Goal: Task Accomplishment & Management: Manage account settings

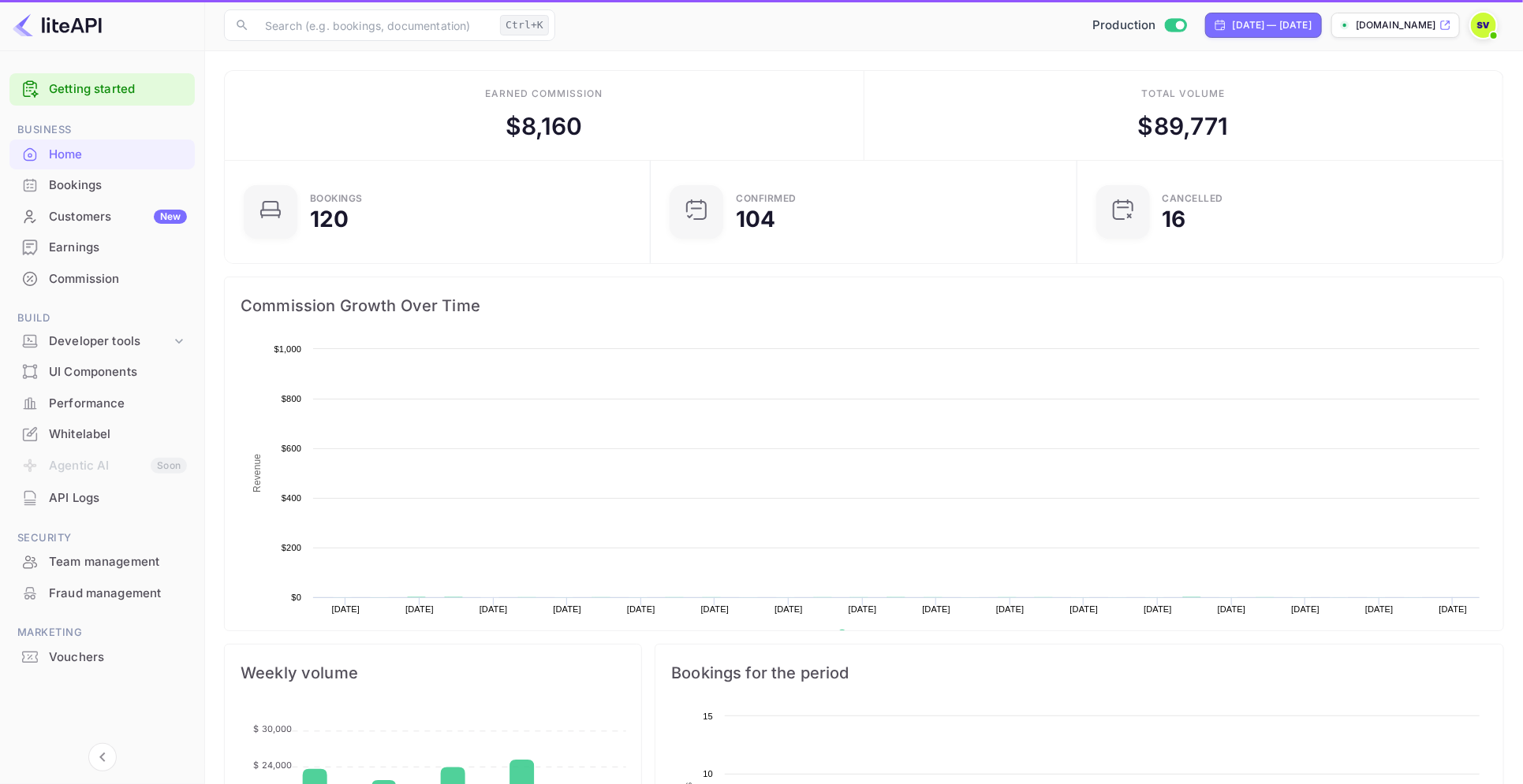
drag, startPoint x: 0, startPoint y: 0, endPoint x: 76, endPoint y: 248, distance: 259.4
click at [76, 248] on div "Earnings" at bounding box center [118, 248] width 138 height 18
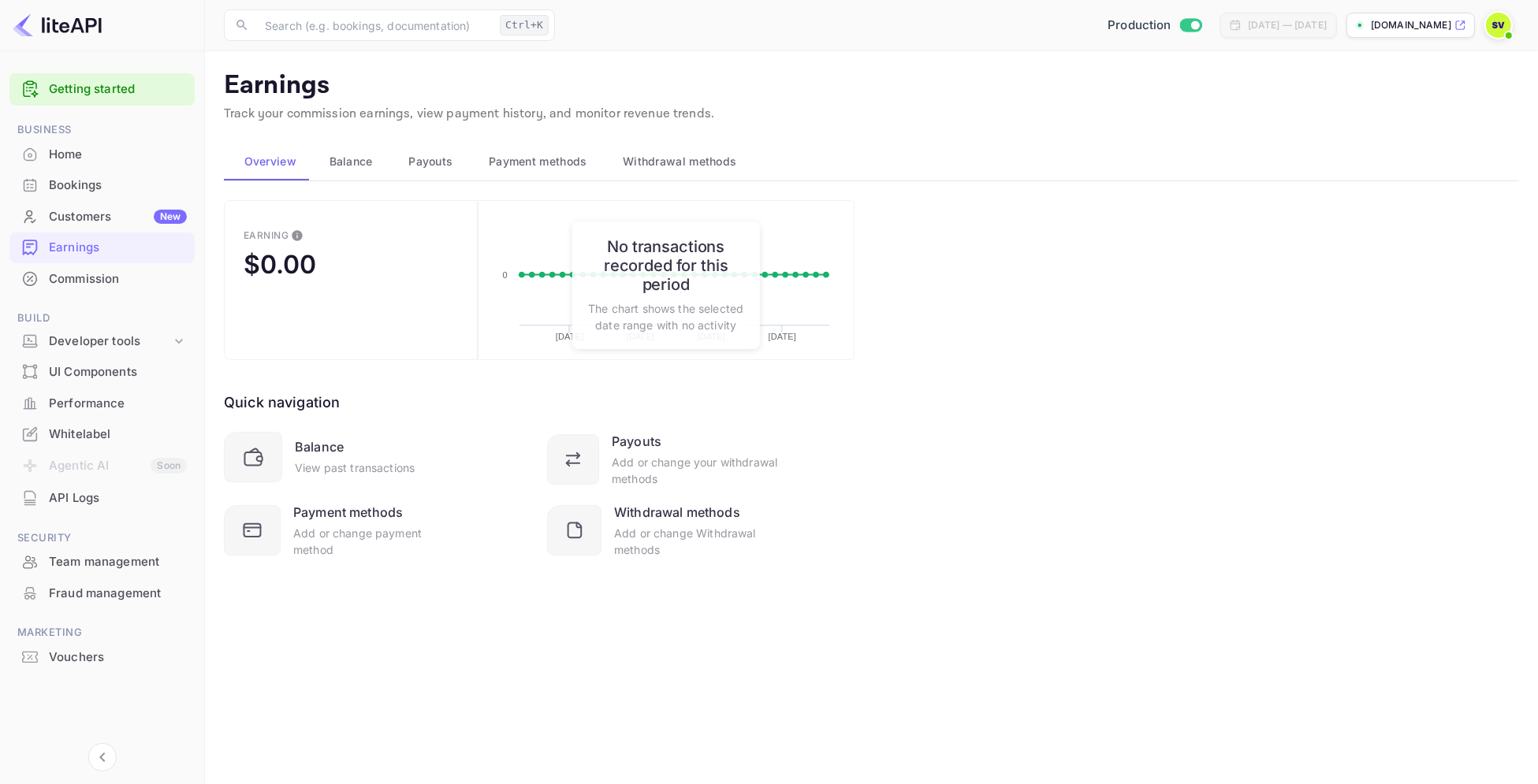
click at [344, 164] on span "Balance" at bounding box center [351, 161] width 43 height 19
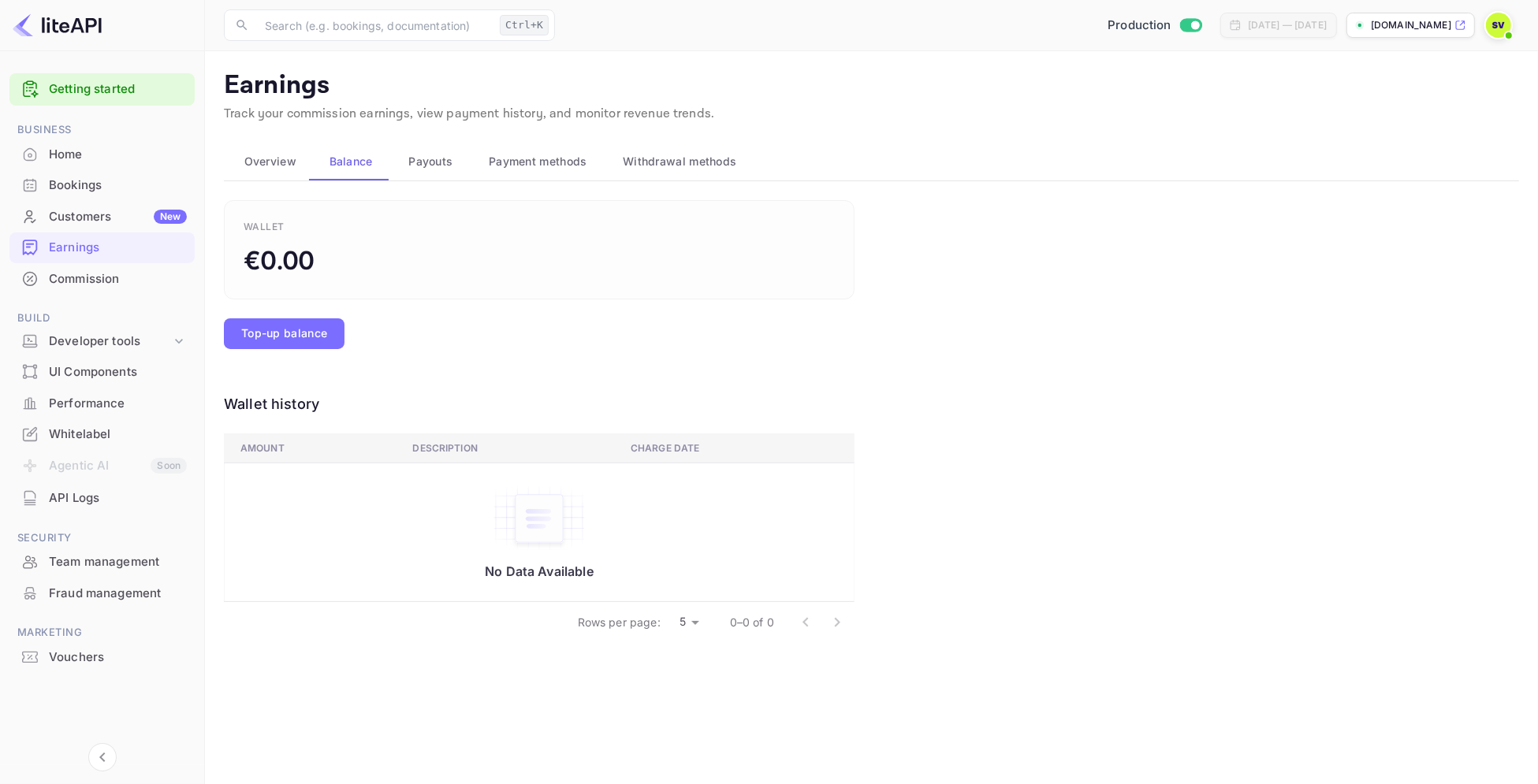
click at [408, 162] on span "Payouts" at bounding box center [430, 161] width 44 height 19
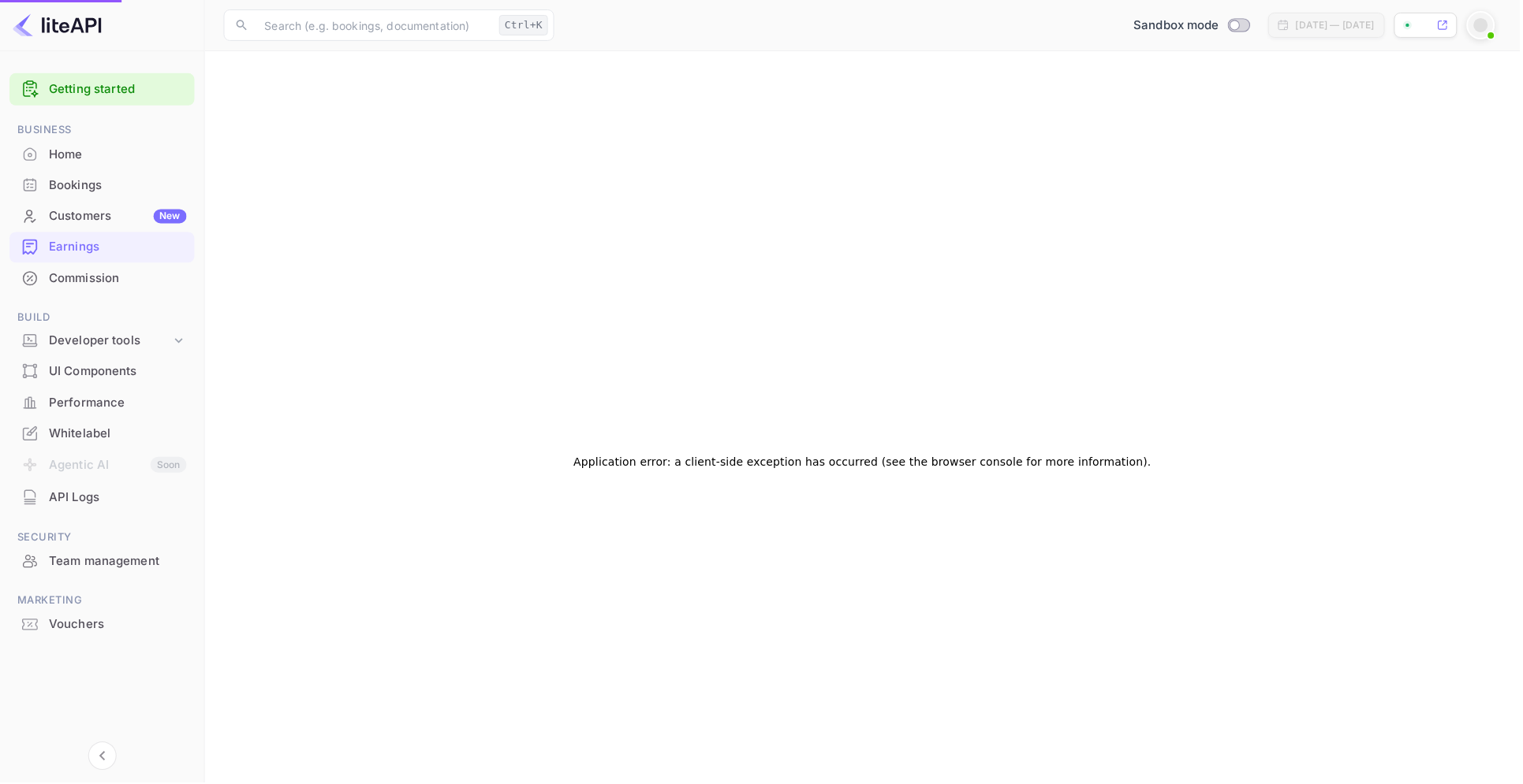
checkbox input "true"
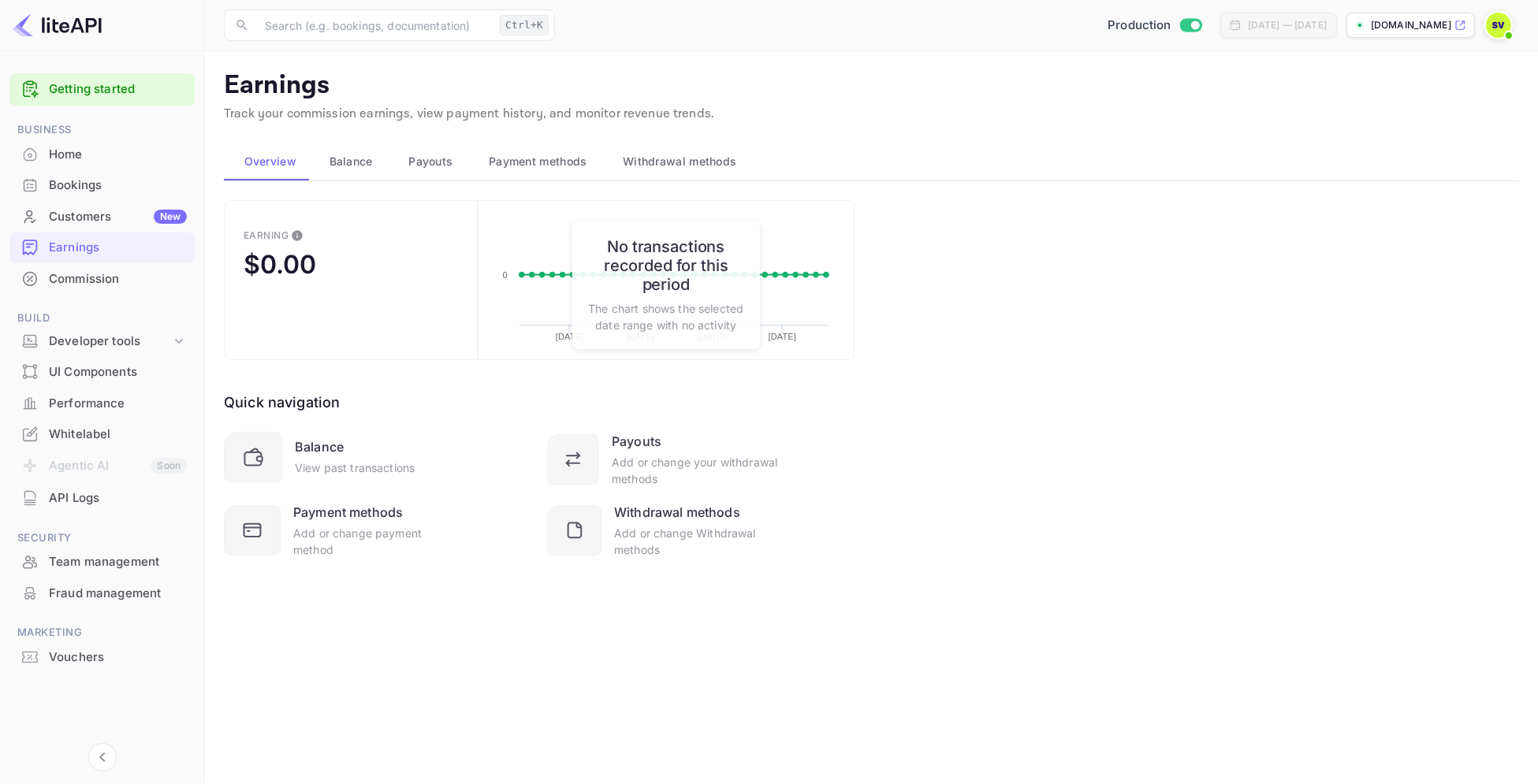
click at [425, 162] on span "Payouts" at bounding box center [430, 161] width 44 height 19
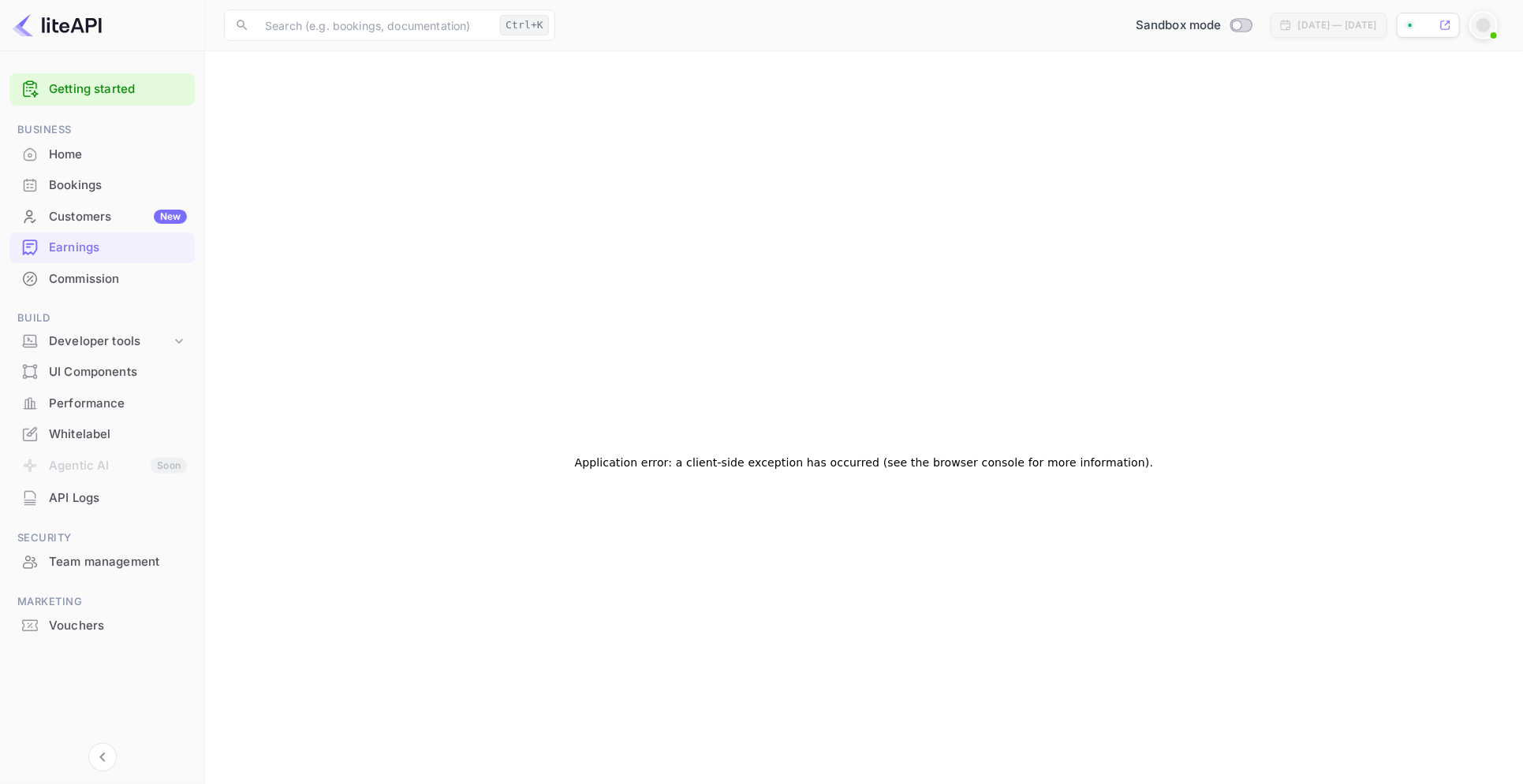
click at [65, 244] on div "Earnings" at bounding box center [118, 248] width 138 height 18
checkbox input "true"
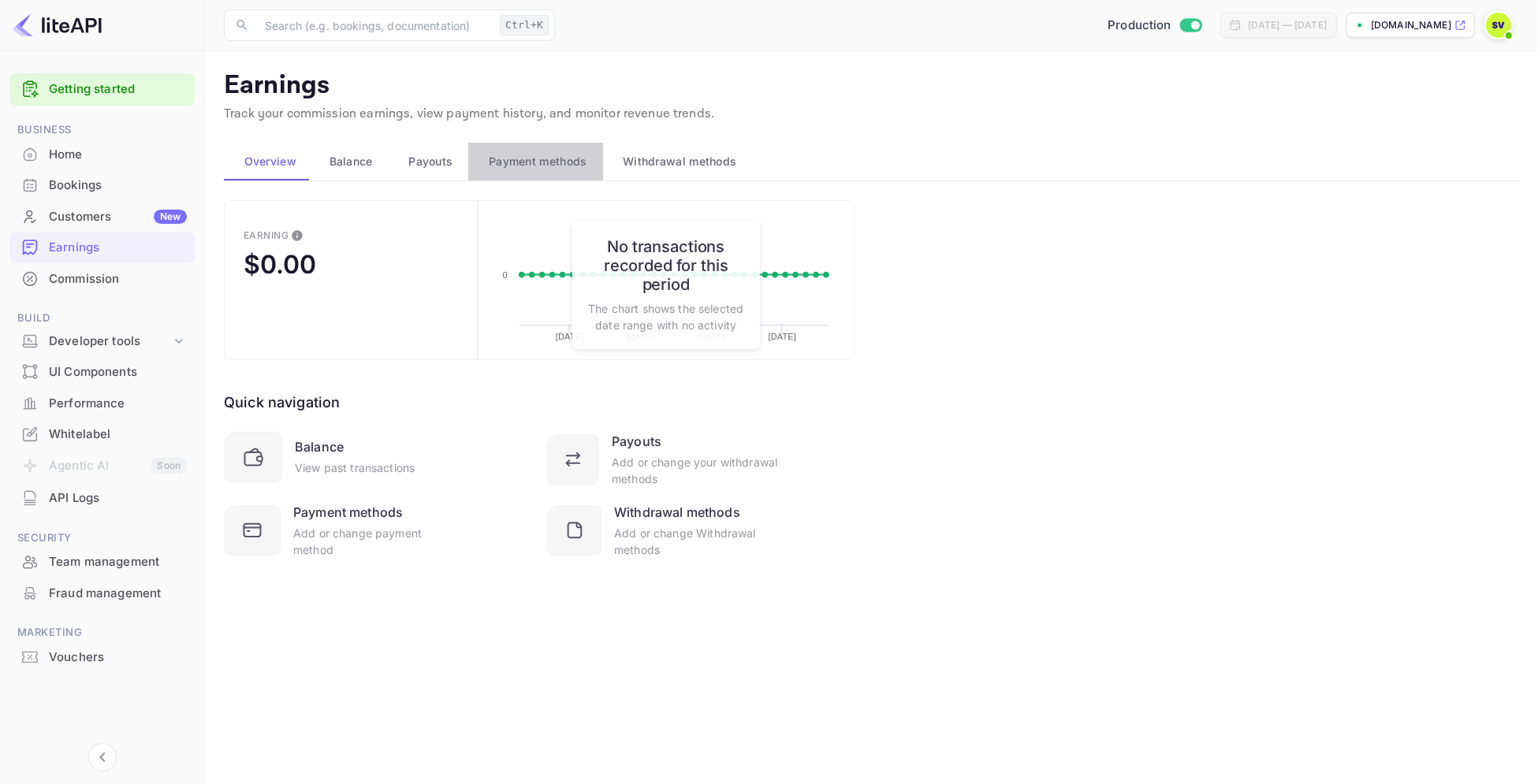
click at [576, 165] on span "Payment methods" at bounding box center [538, 161] width 99 height 19
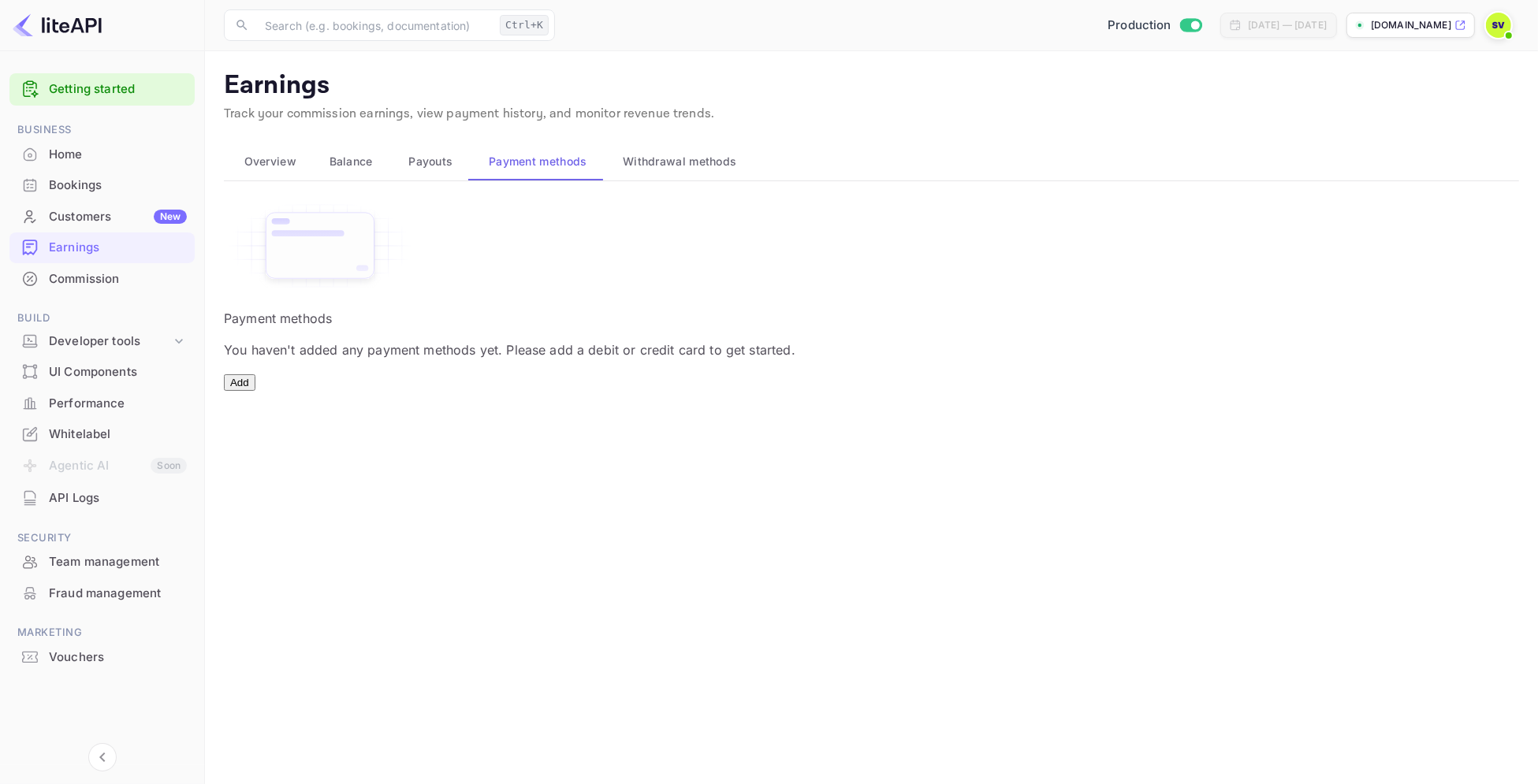
click at [451, 167] on span "Payouts" at bounding box center [430, 161] width 44 height 19
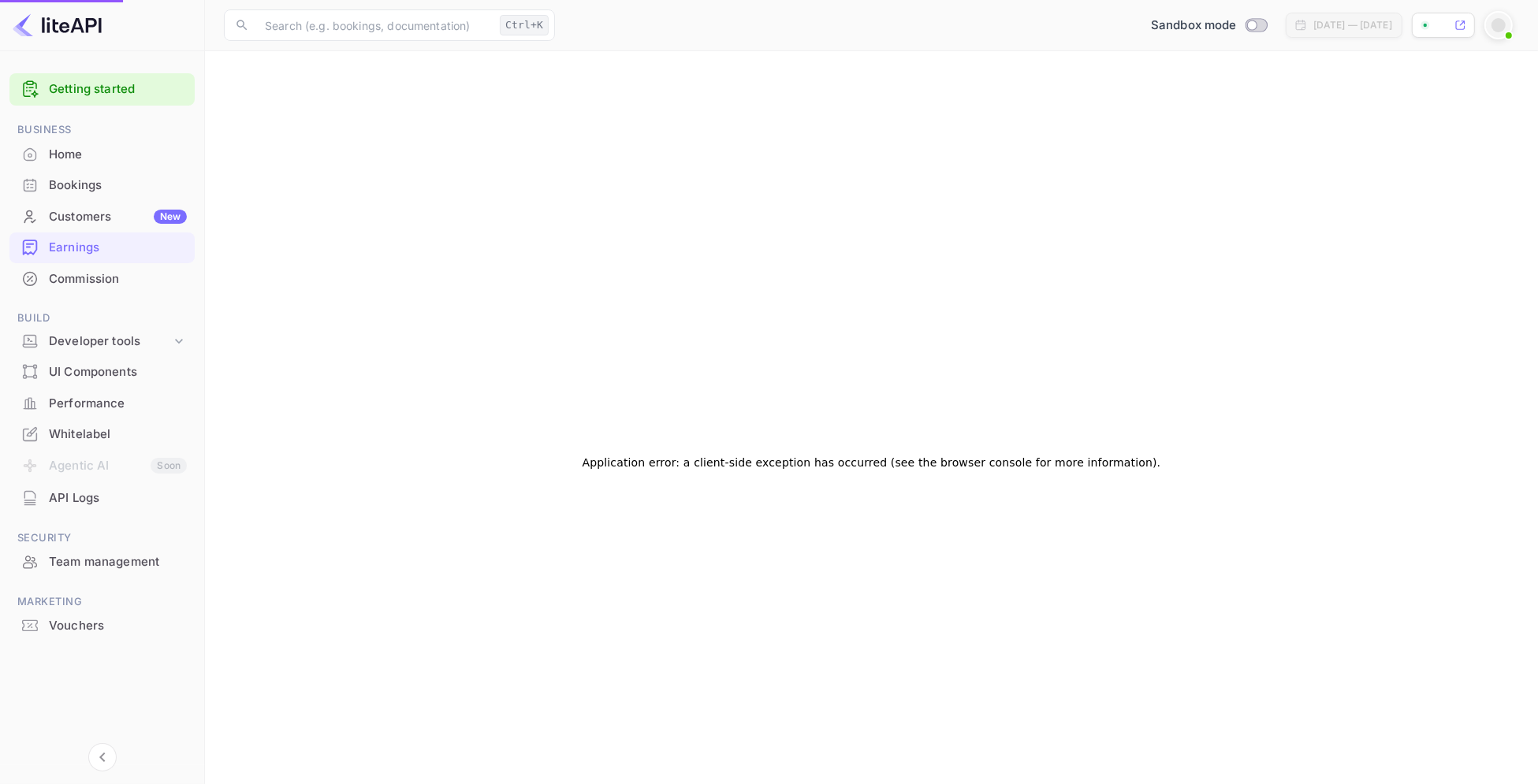
checkbox input "true"
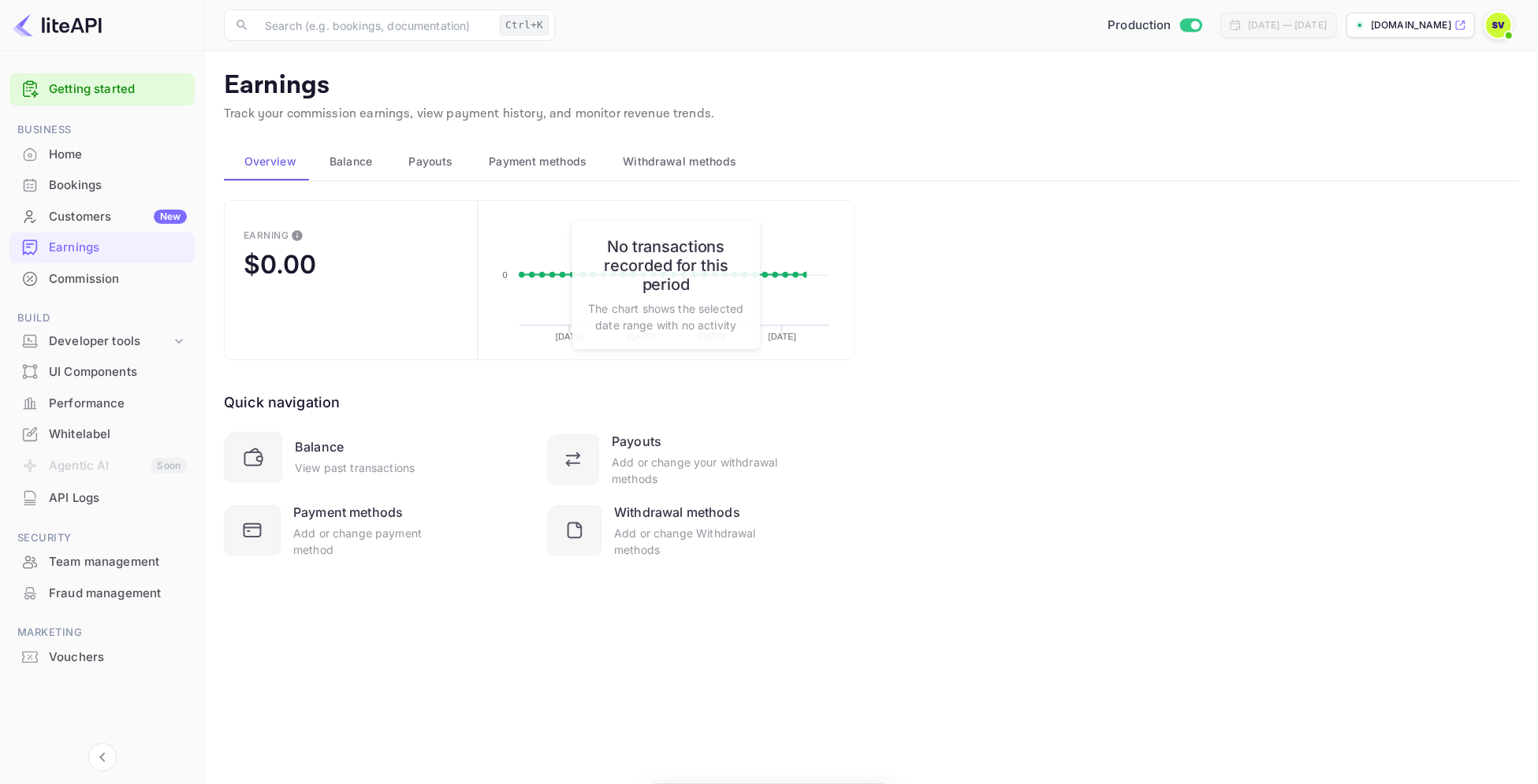
click at [446, 166] on span "Payouts" at bounding box center [430, 161] width 44 height 19
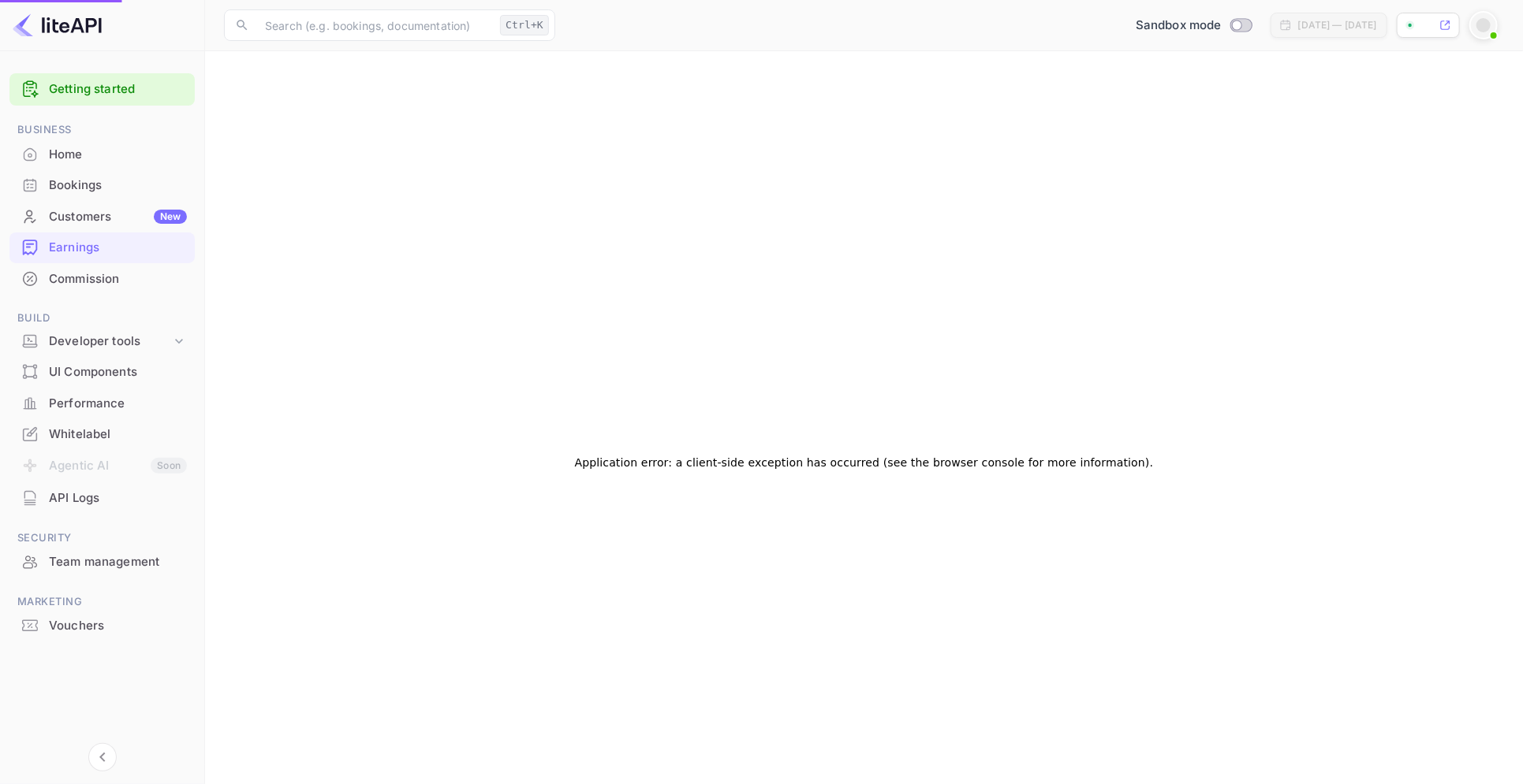
checkbox input "true"
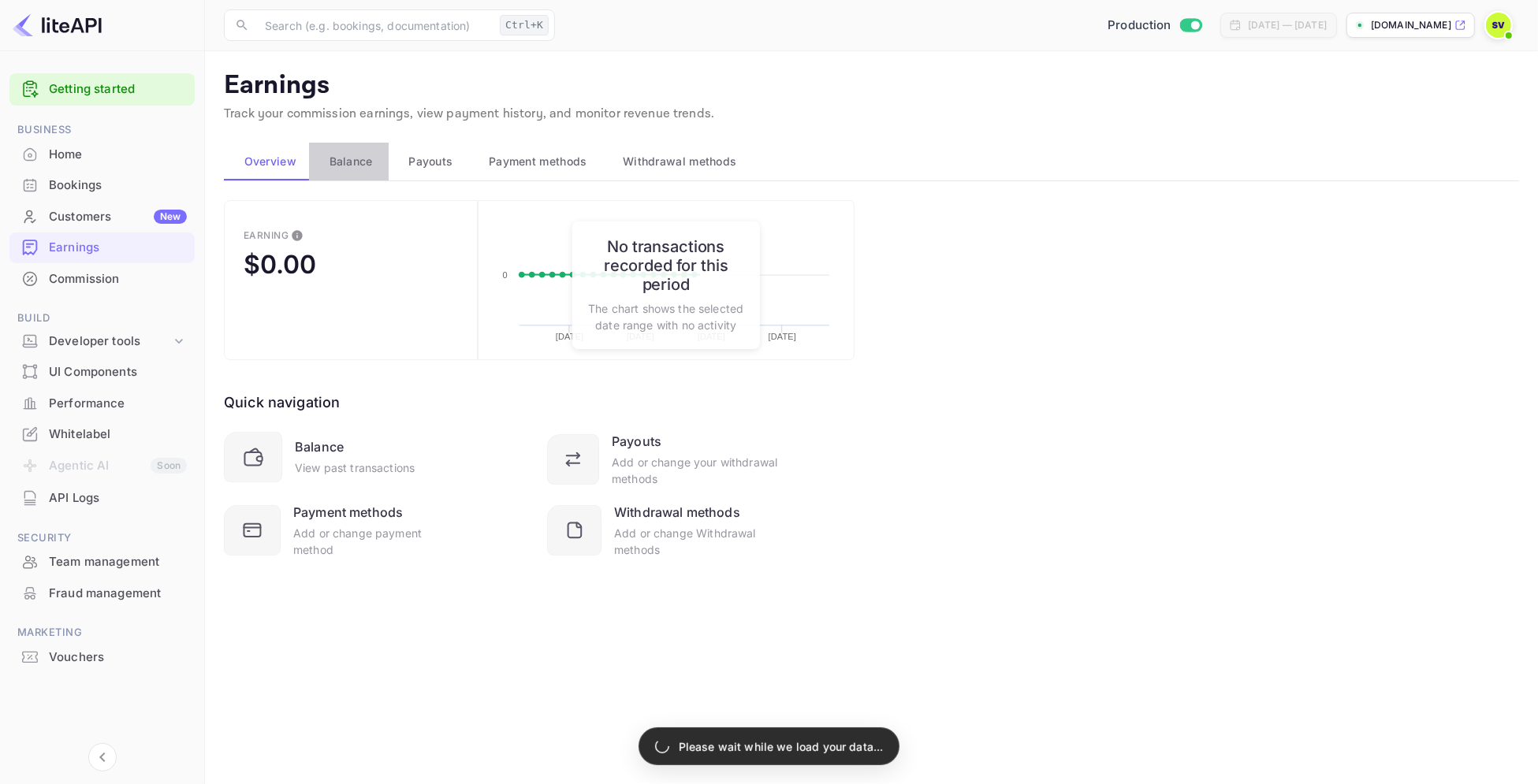
click at [355, 155] on span "Balance" at bounding box center [351, 161] width 43 height 19
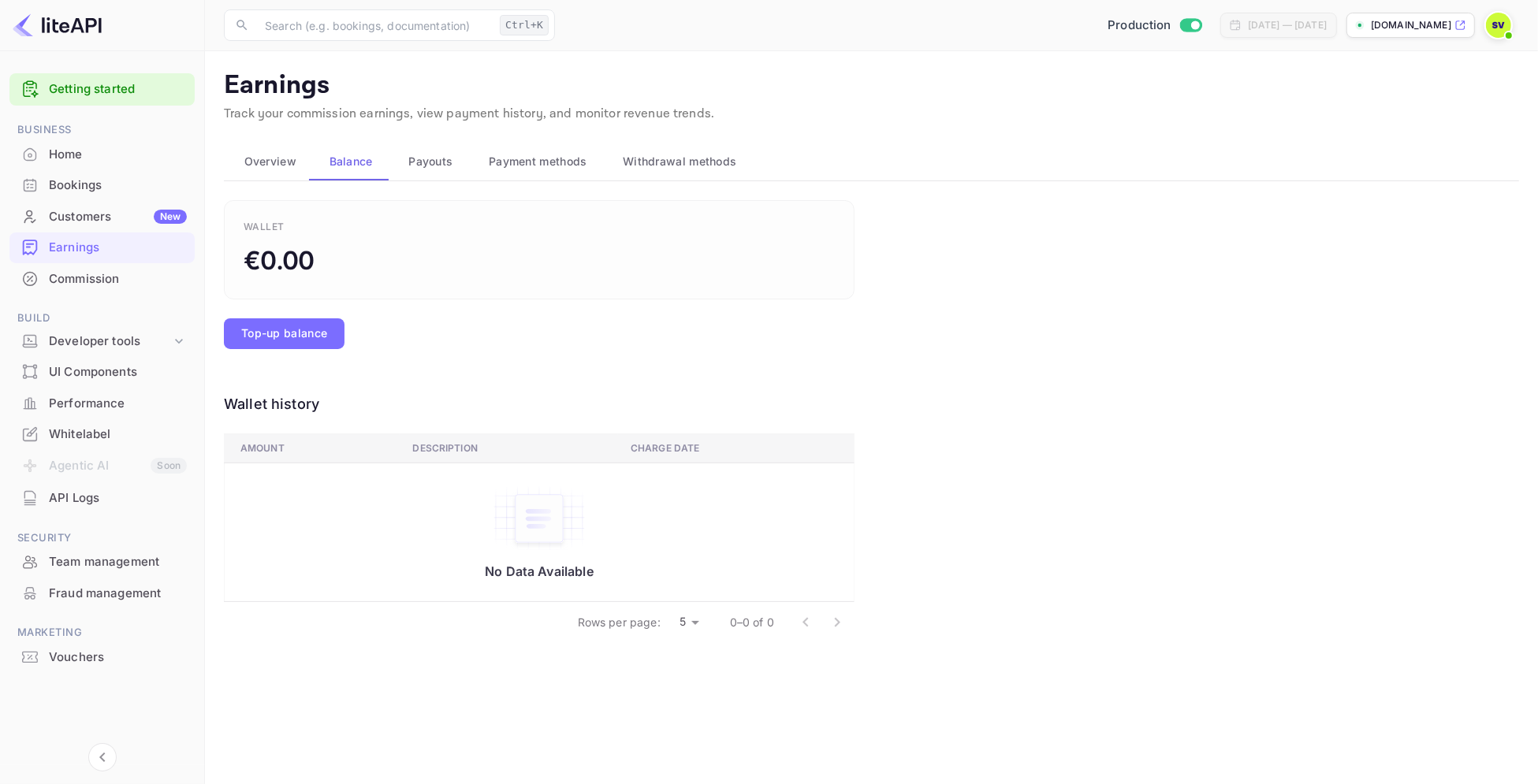
click at [426, 162] on span "Payouts" at bounding box center [430, 161] width 44 height 19
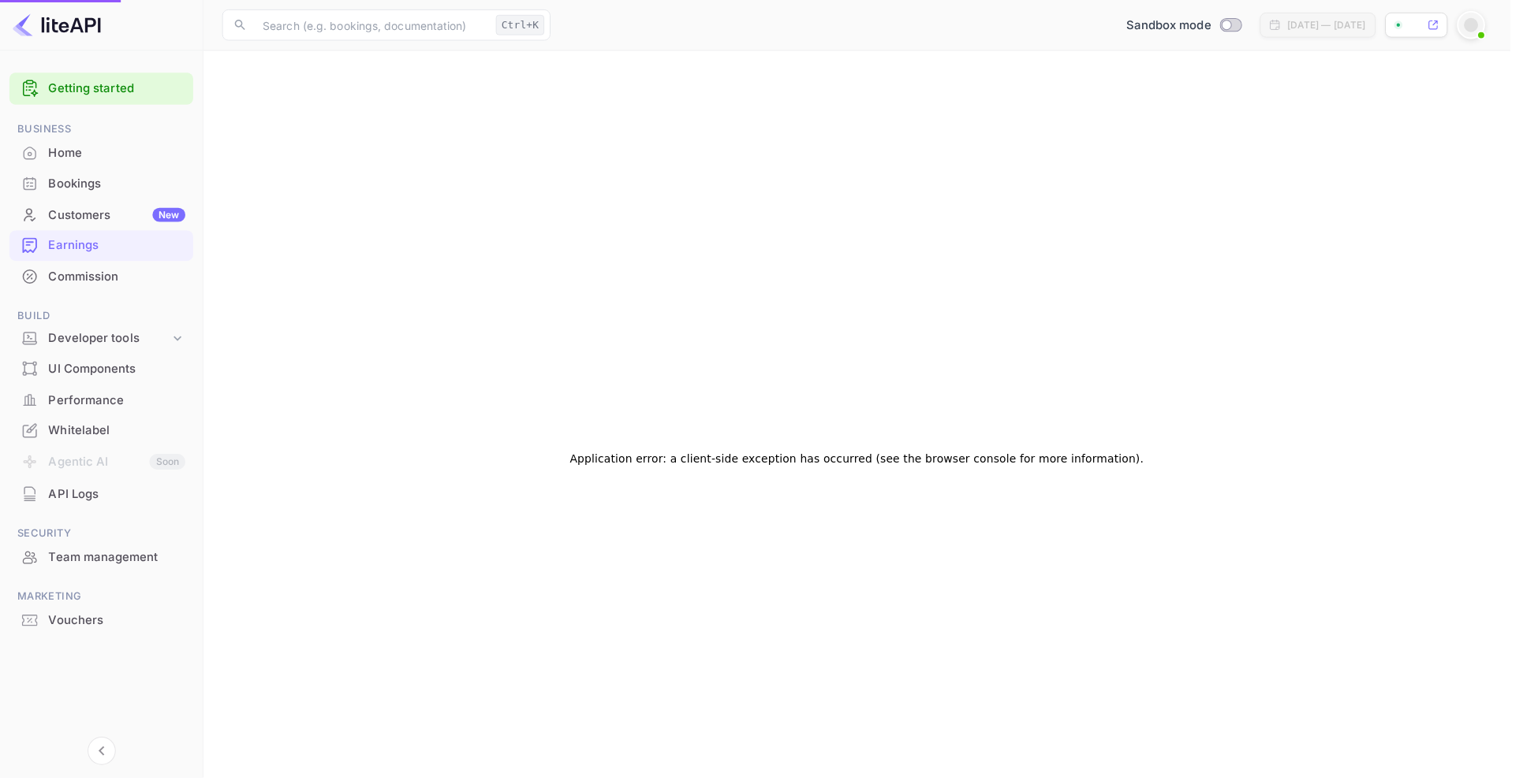
checkbox input "true"
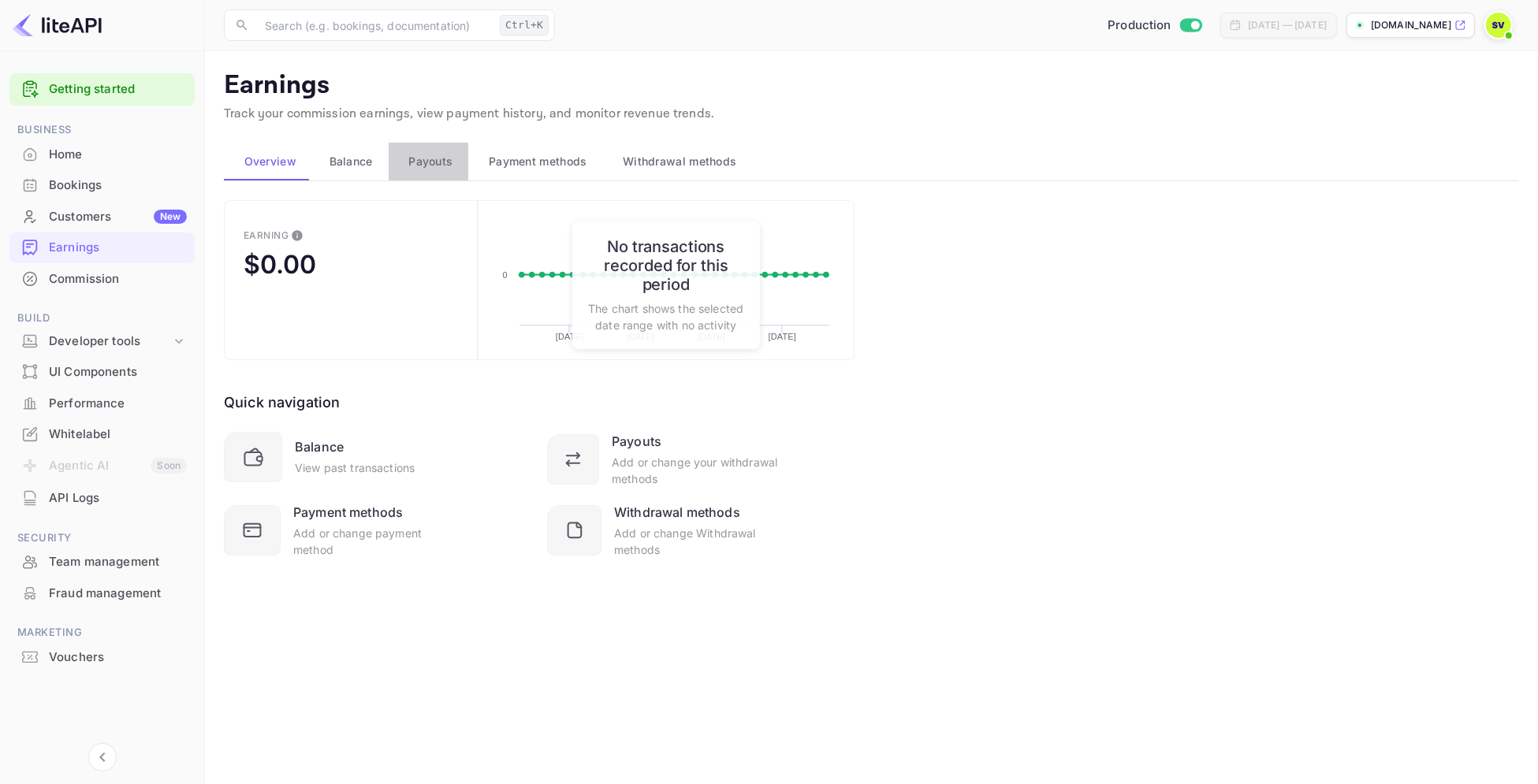
click at [426, 162] on span "Payouts" at bounding box center [430, 161] width 44 height 19
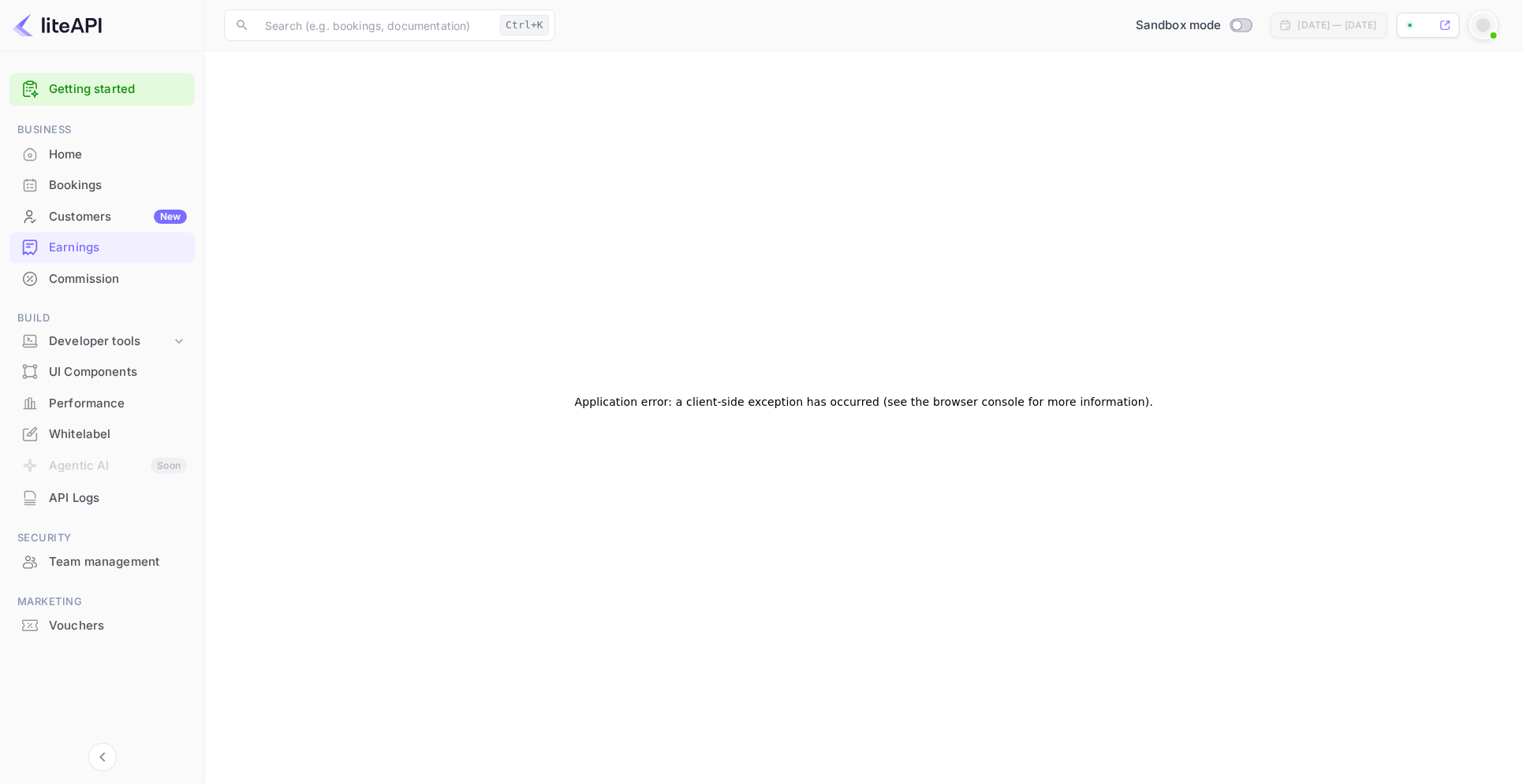
scroll to position [88, 0]
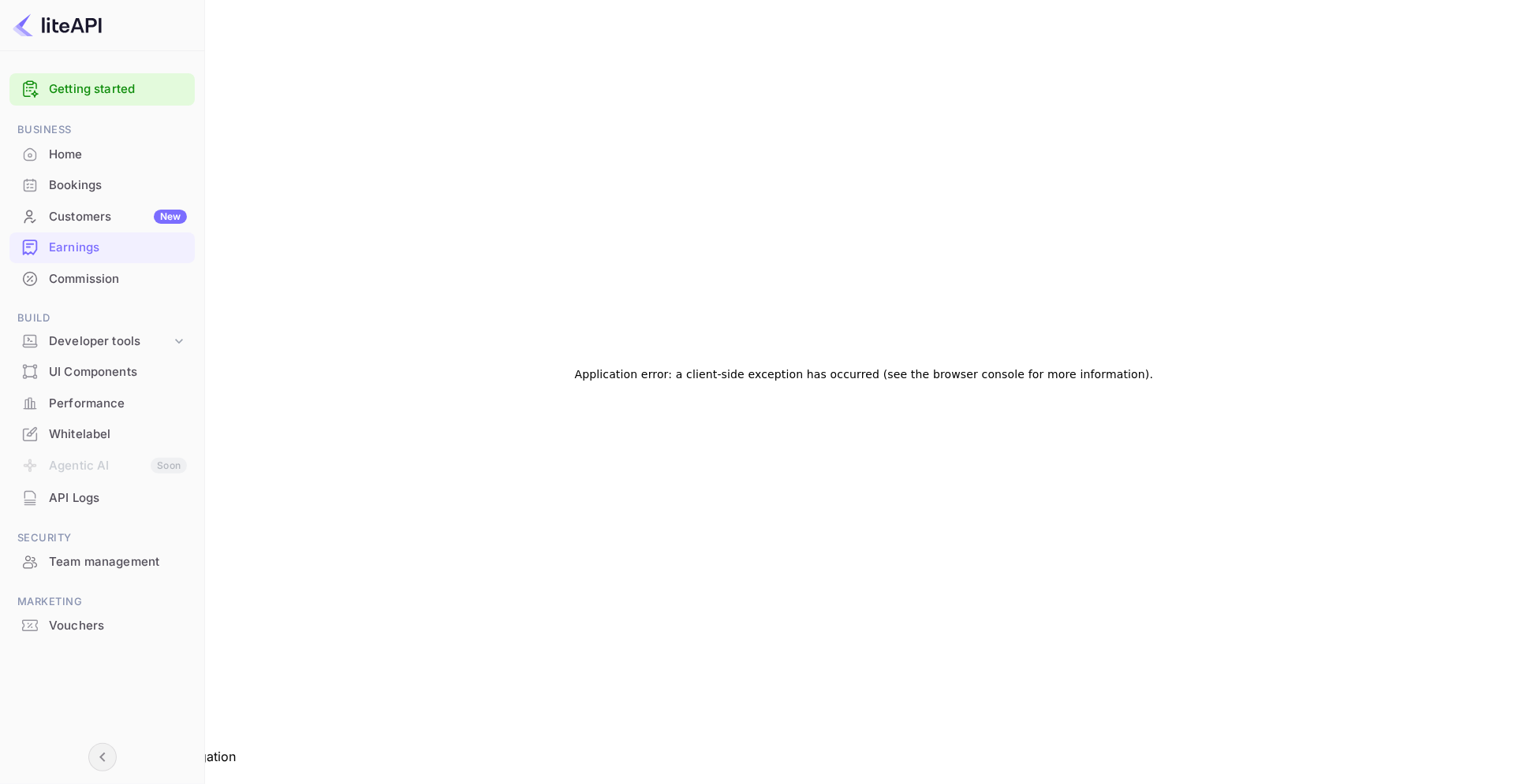
click at [108, 757] on icon "Collapse navigation" at bounding box center [102, 757] width 19 height 19
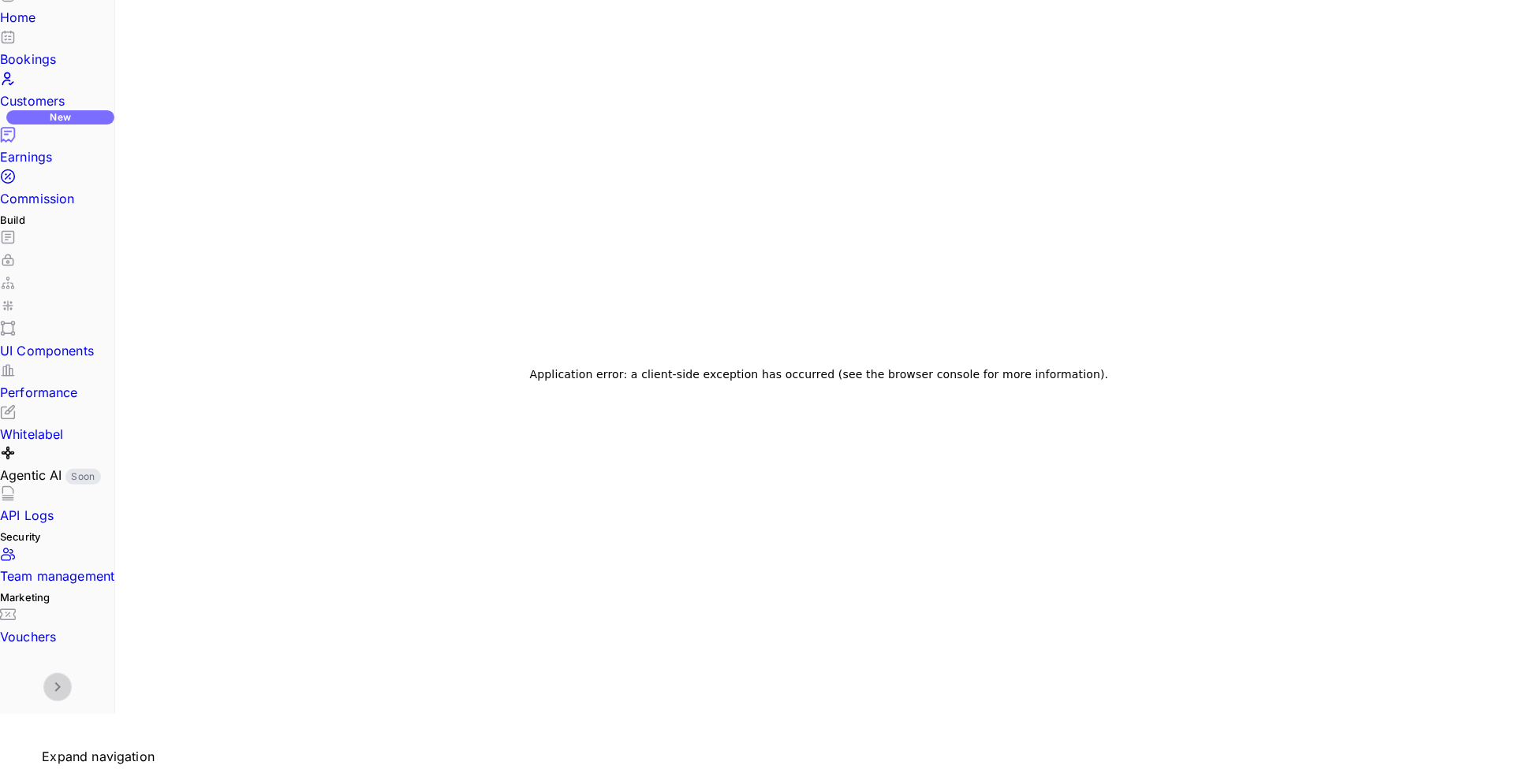
click at [48, 697] on icon "Expand navigation" at bounding box center [57, 687] width 19 height 19
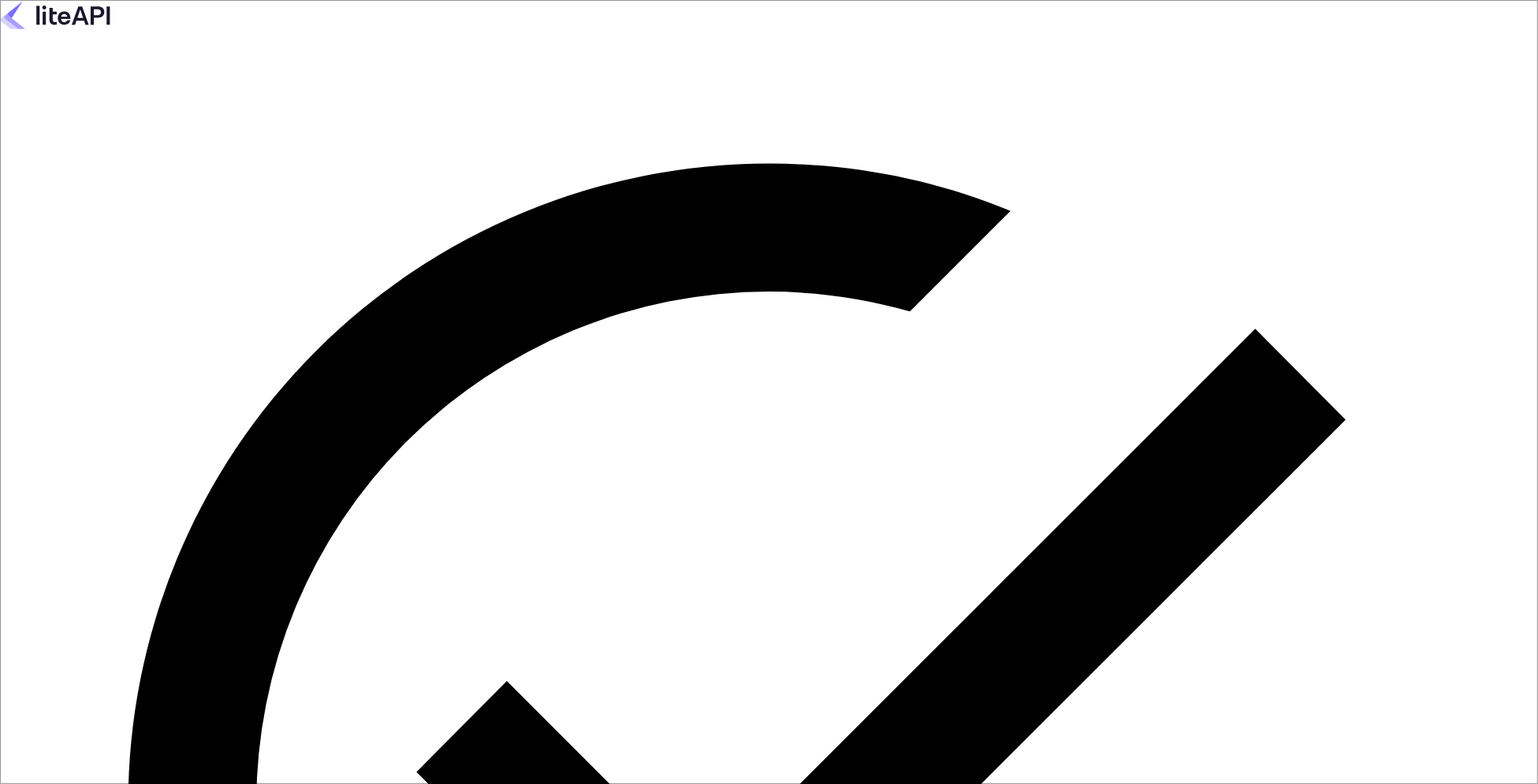
type input "v.babic+klook@nuitee.com"
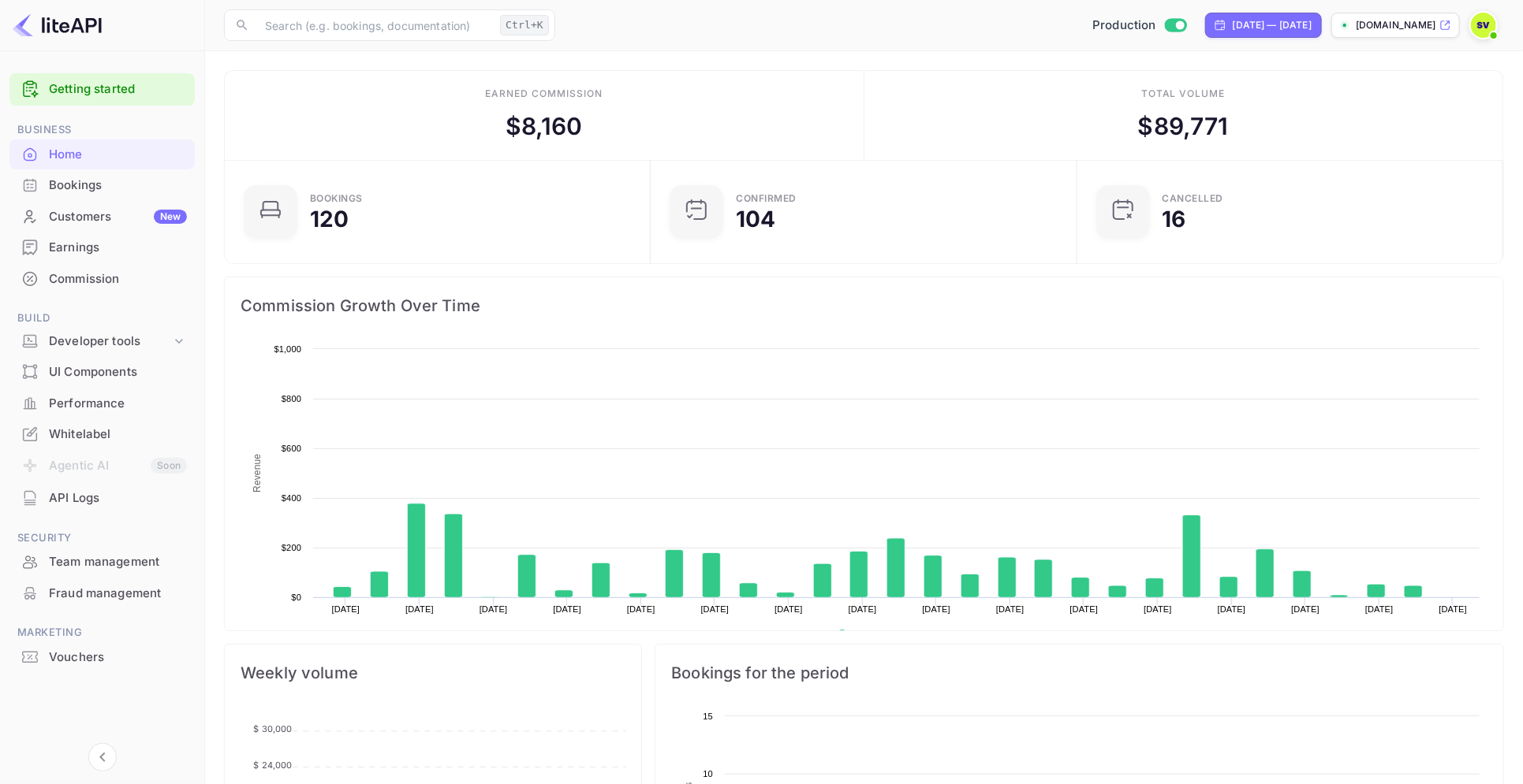
scroll to position [240, 402]
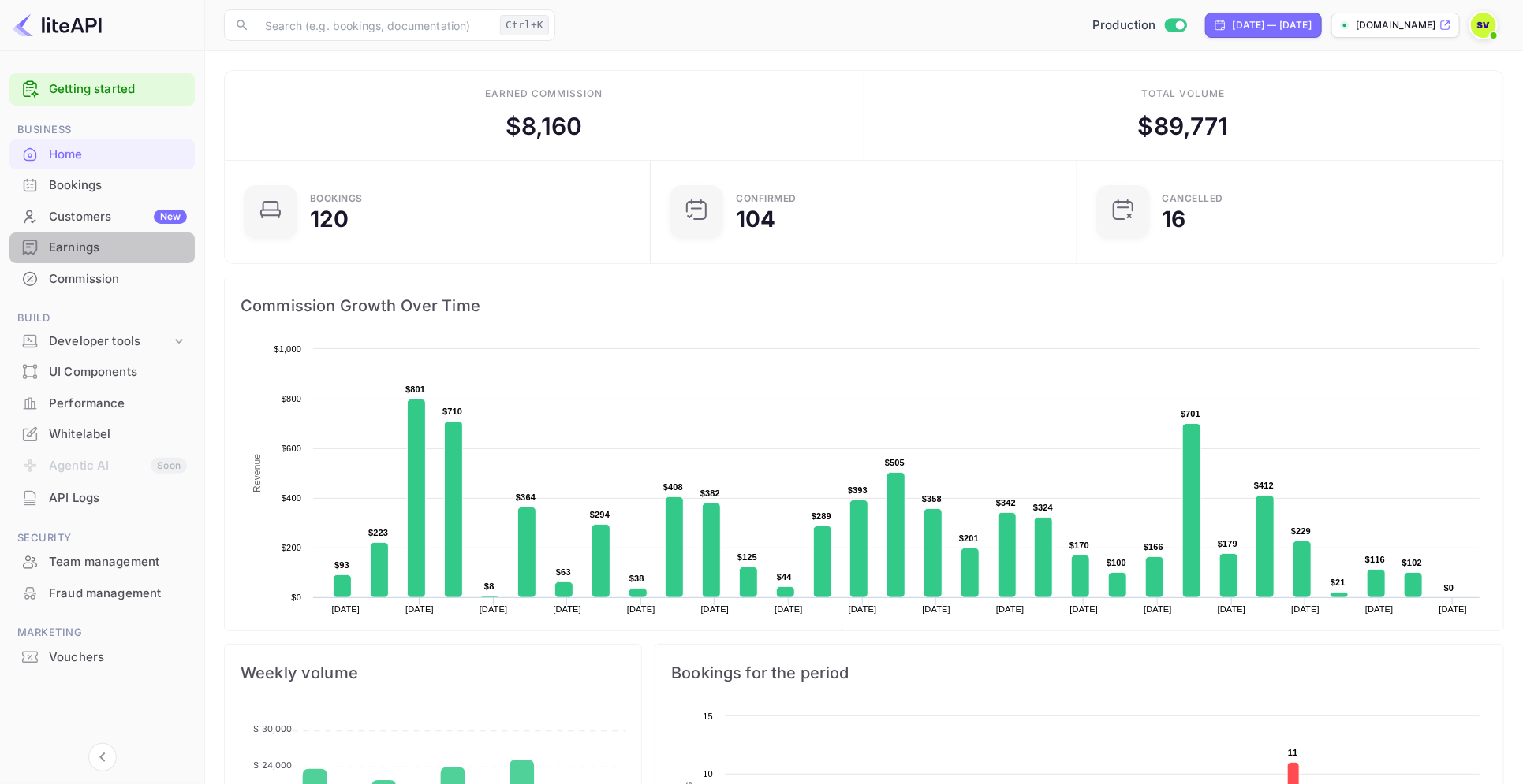
click at [57, 249] on div "Earnings" at bounding box center [118, 248] width 138 height 18
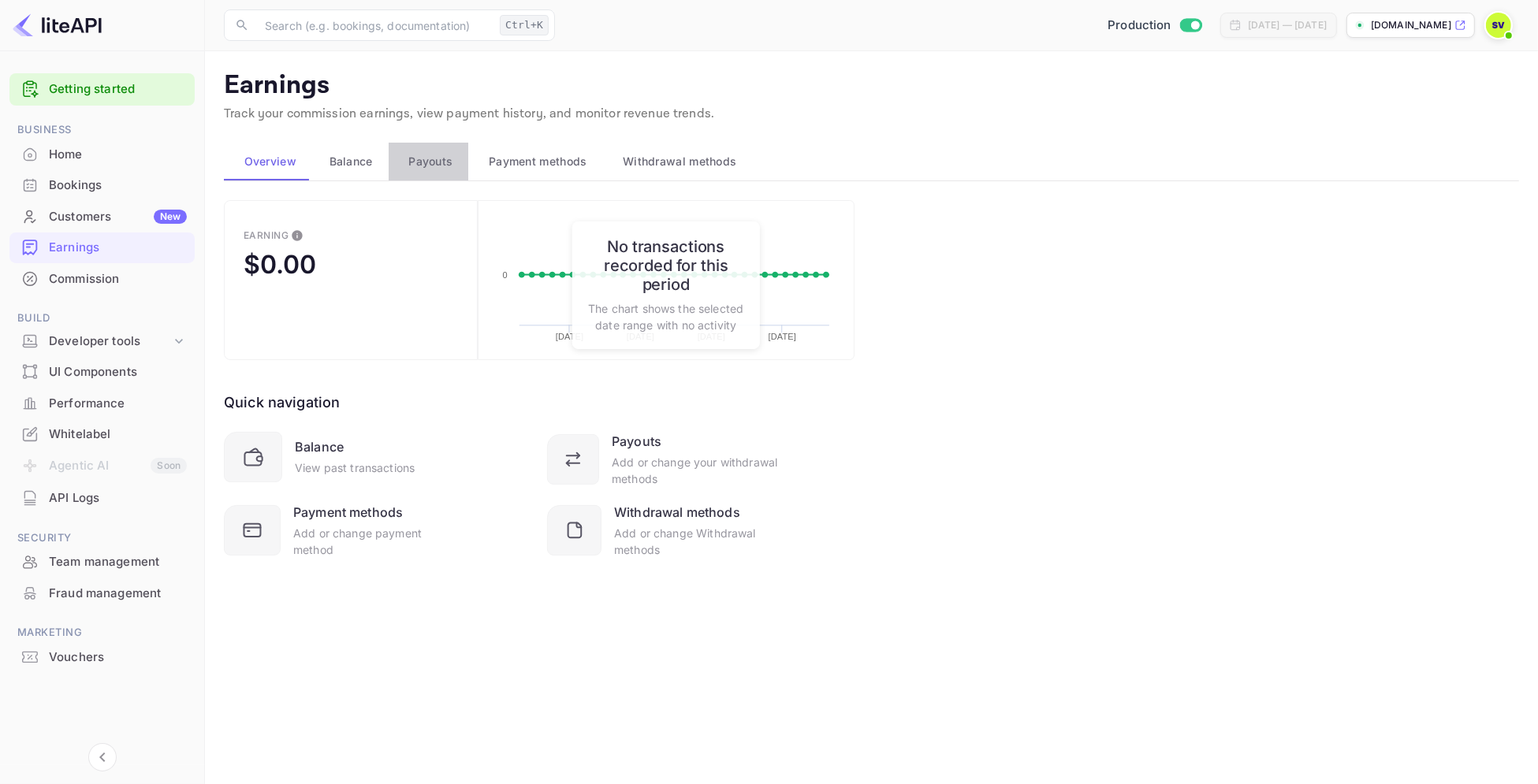
click at [428, 164] on span "Payouts" at bounding box center [430, 161] width 44 height 19
click at [628, 445] on div "Payouts" at bounding box center [636, 441] width 50 height 19
